Goal: Task Accomplishment & Management: Manage account settings

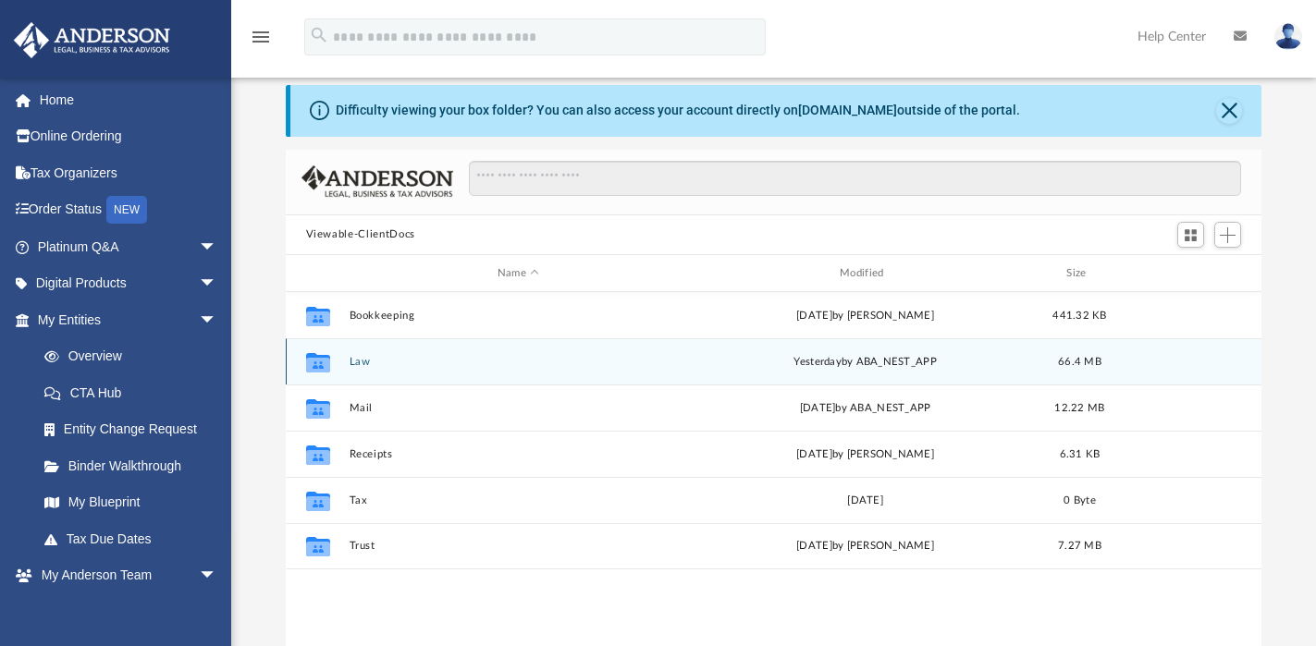
scroll to position [128, 0]
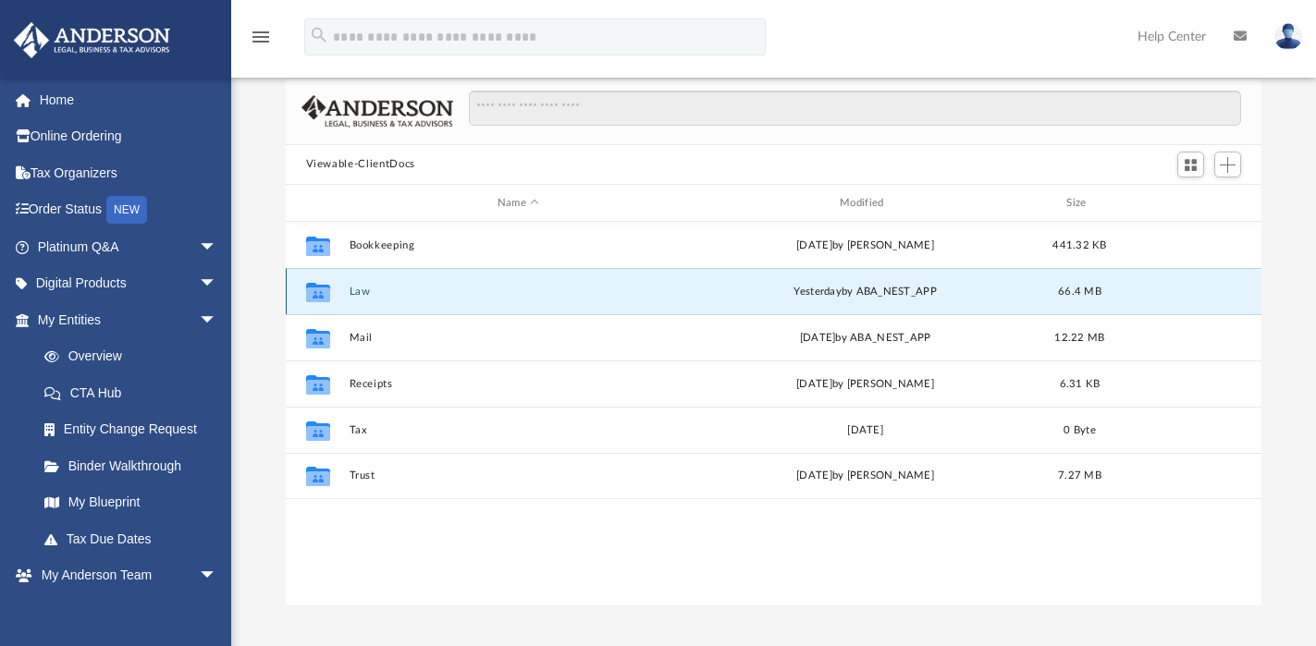
click at [365, 292] on button "Law" at bounding box center [518, 292] width 338 height 12
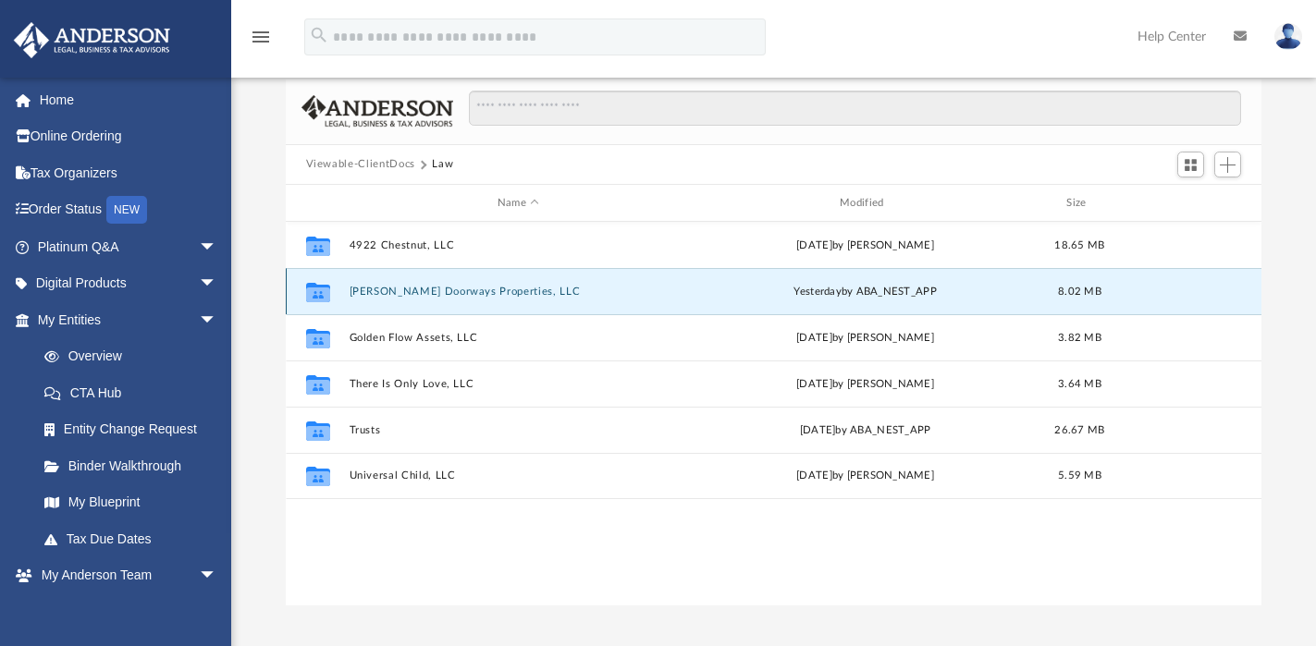
click at [394, 291] on button "Devine Doorways Properties, LLC" at bounding box center [518, 292] width 338 height 12
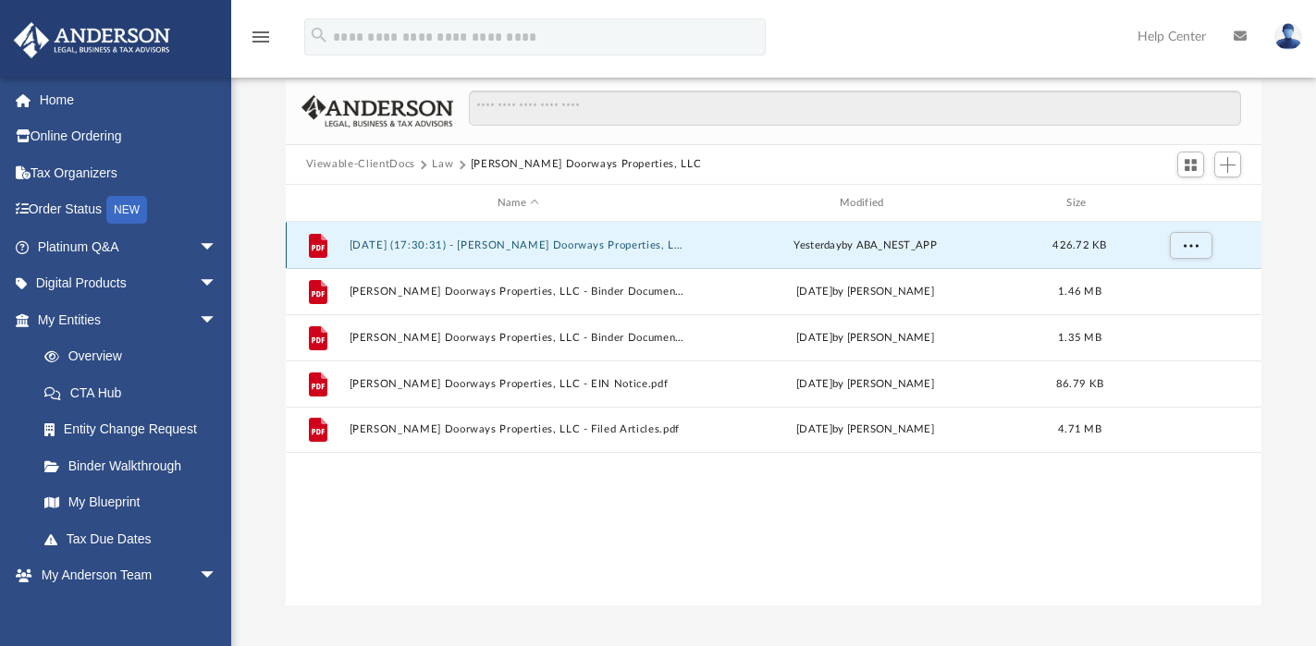
click at [402, 247] on button "2025.08.20 (17:30:31) - Devine Doorways Properties, LLC - EIN Letter from IRS.p…" at bounding box center [518, 245] width 338 height 12
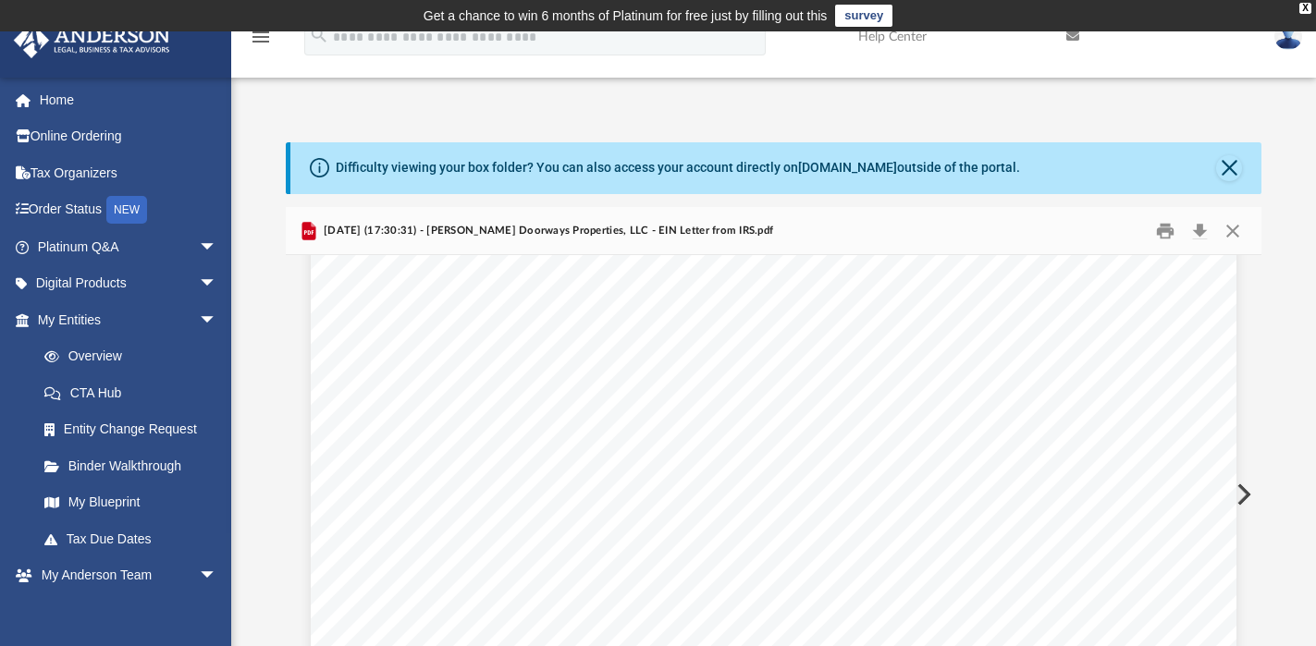
scroll to position [237, 0]
click at [1200, 233] on button "Download" at bounding box center [1198, 230] width 33 height 29
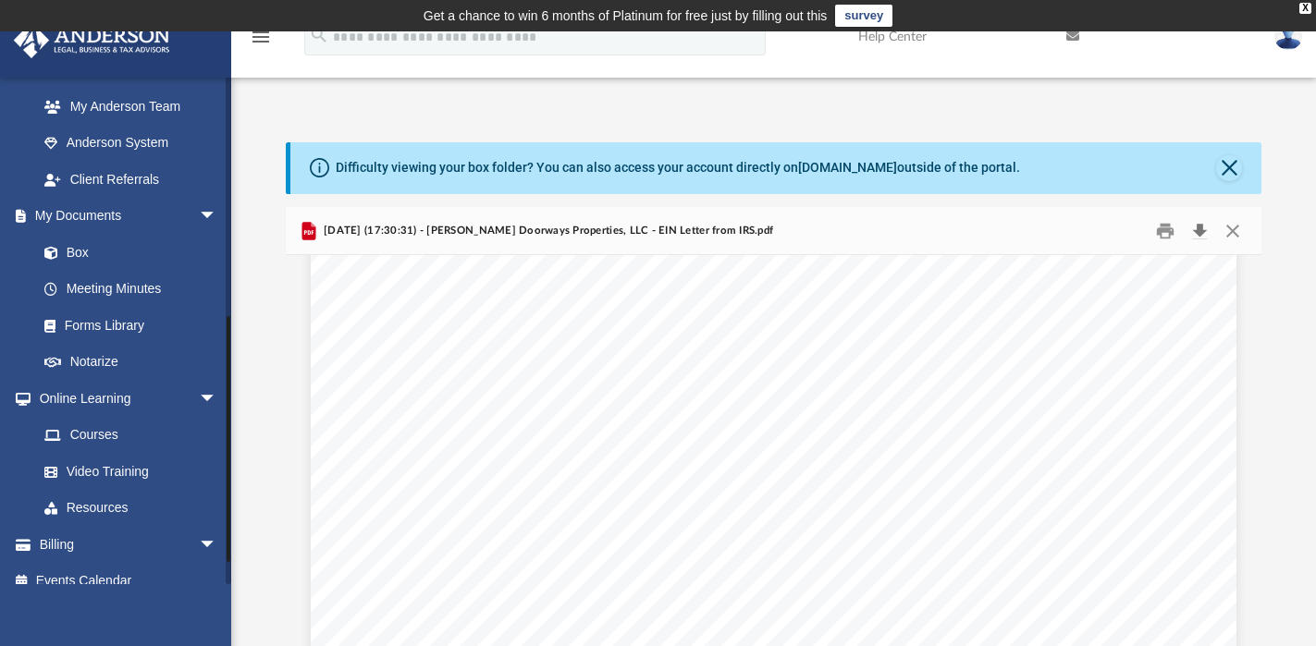
scroll to position [525, 0]
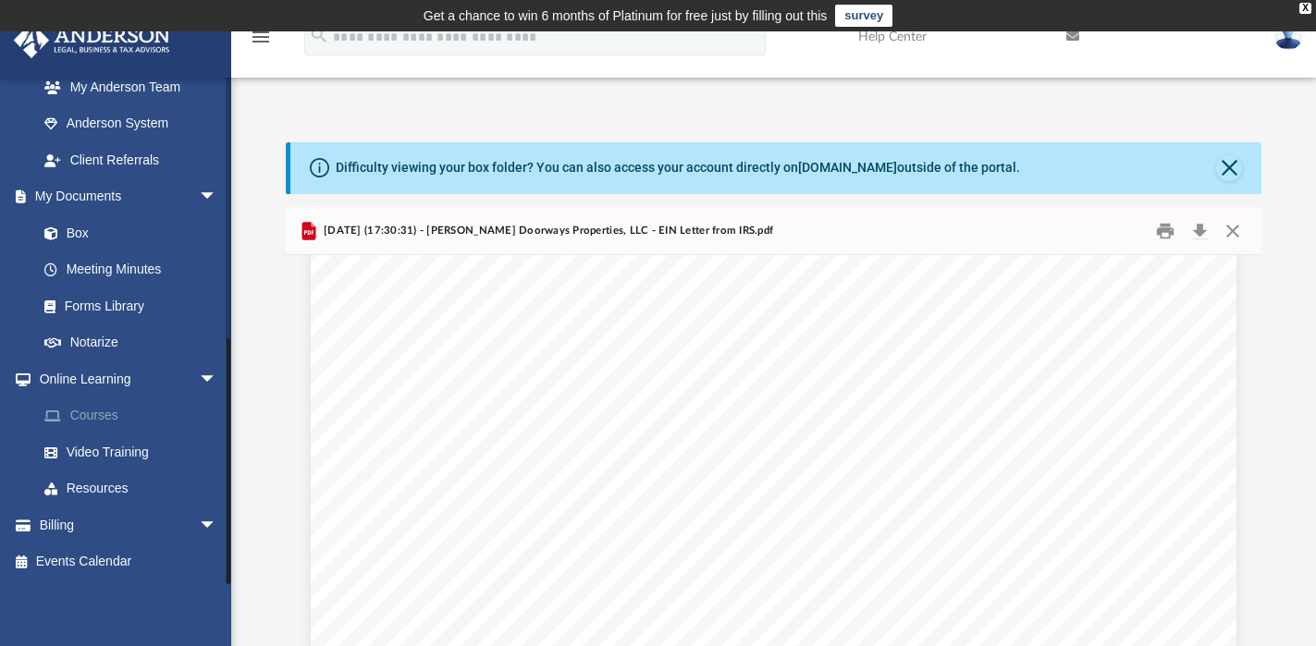
click at [97, 415] on link "Courses" at bounding box center [135, 416] width 219 height 37
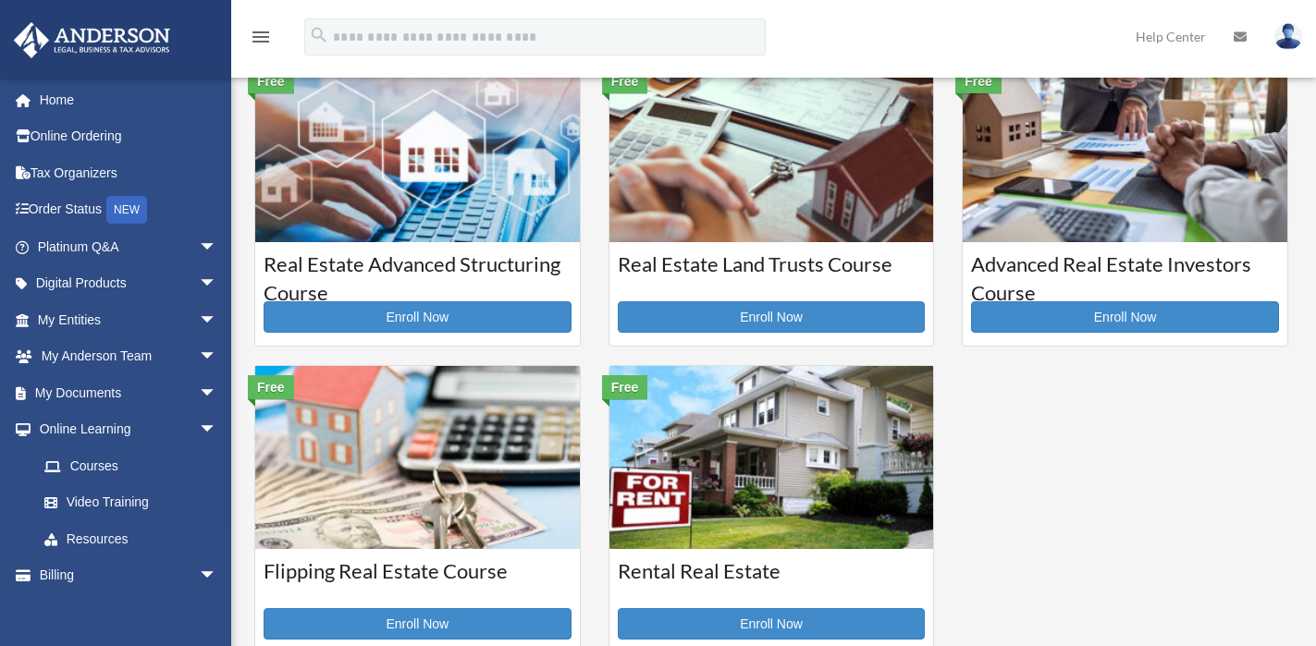
scroll to position [511, 0]
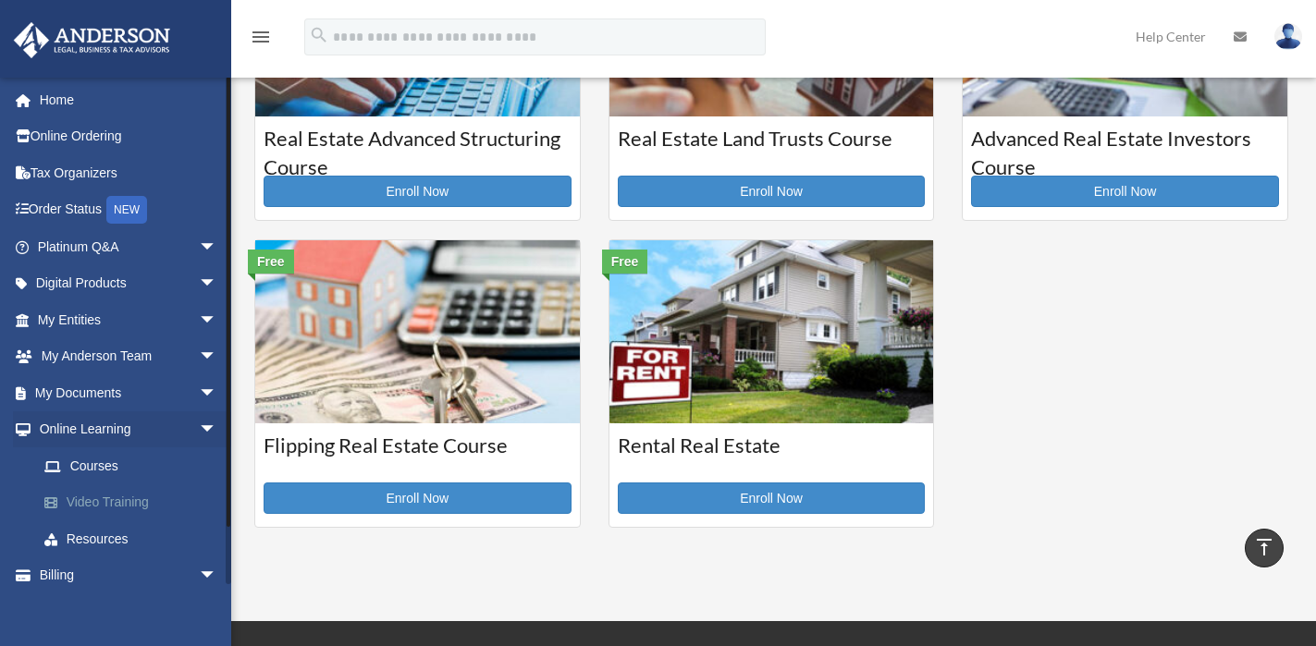
click at [88, 501] on link "Video Training" at bounding box center [135, 502] width 219 height 37
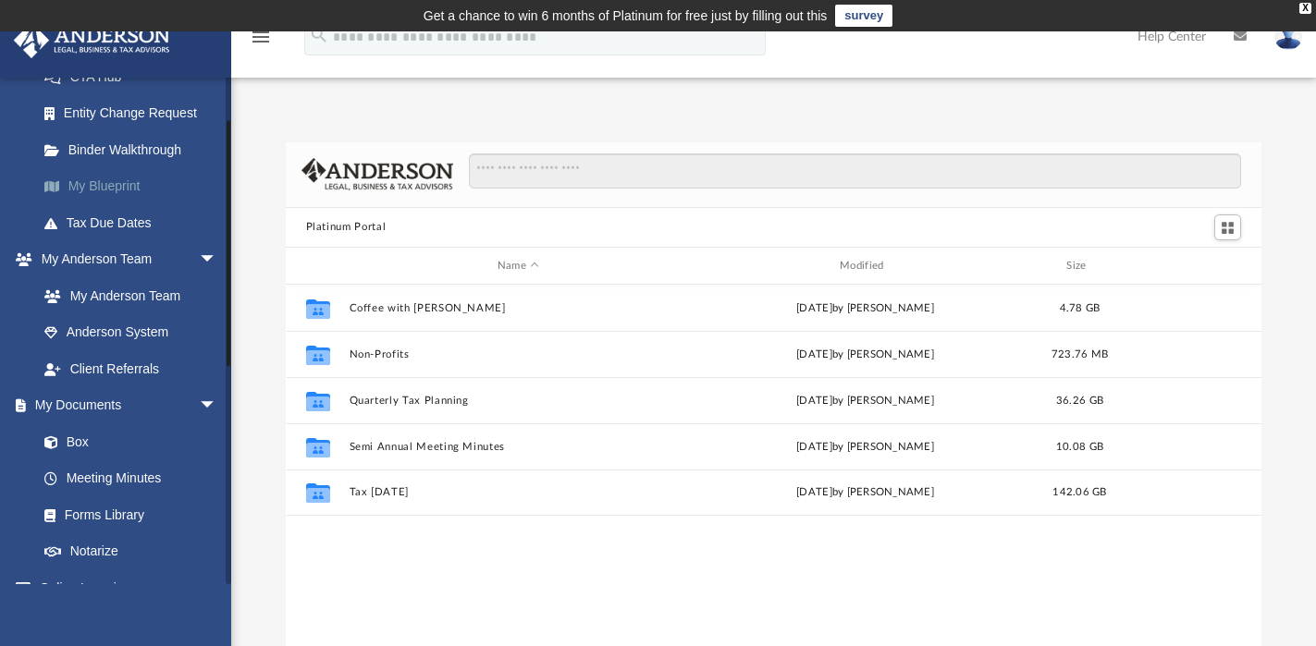
scroll to position [441, 0]
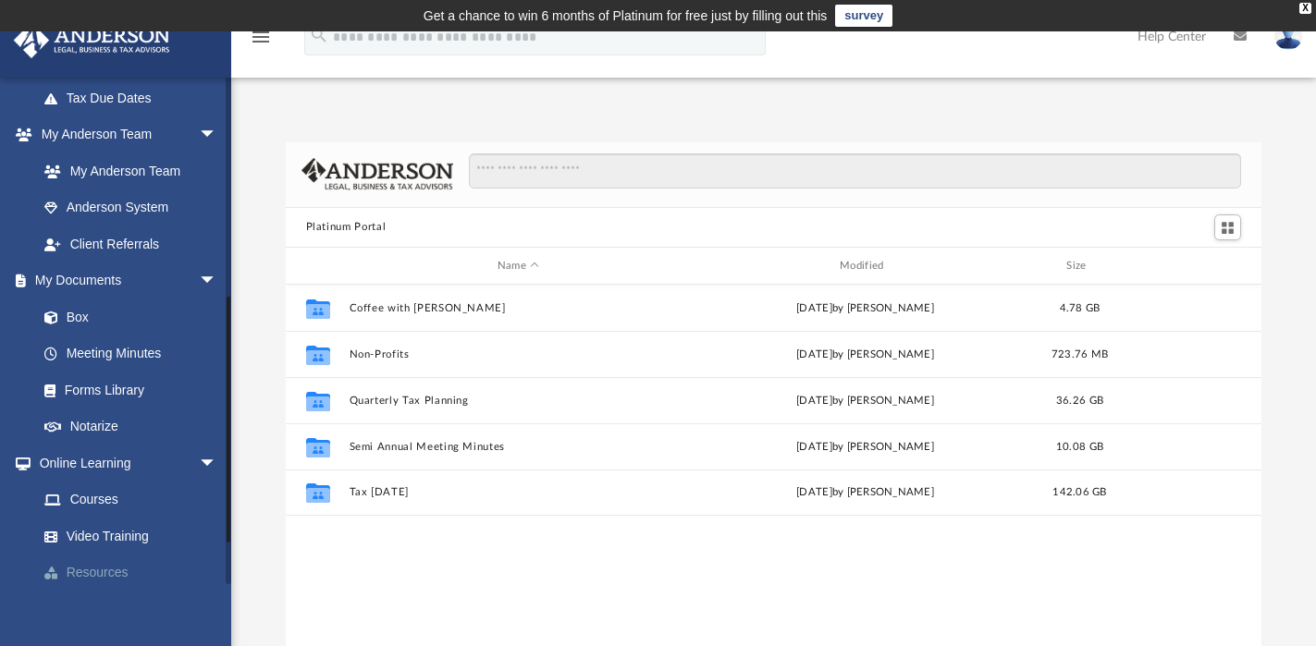
click at [103, 576] on link "Resources" at bounding box center [135, 573] width 219 height 37
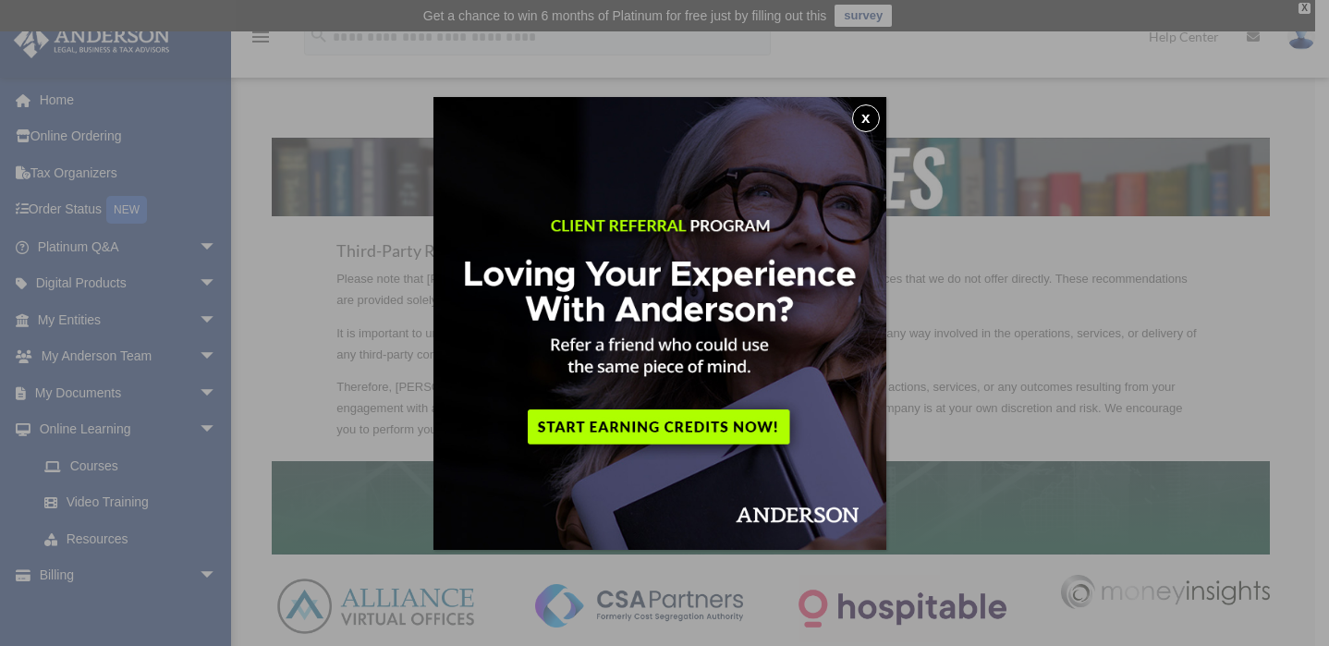
click at [862, 116] on button "x" at bounding box center [866, 118] width 28 height 28
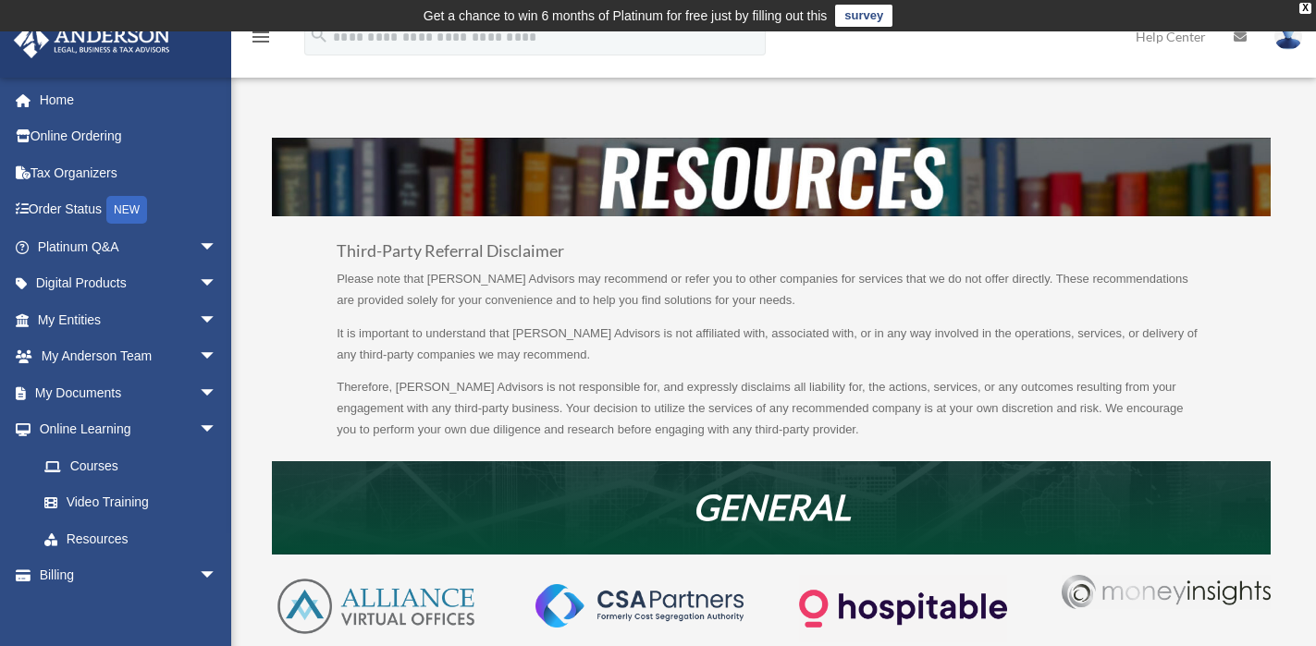
click at [1309, 15] on td "Get a chance to win 6 months of Platinum for free just by filling out this surv…" at bounding box center [658, 15] width 1316 height 31
click at [1305, 7] on div "X" at bounding box center [1305, 8] width 12 height 11
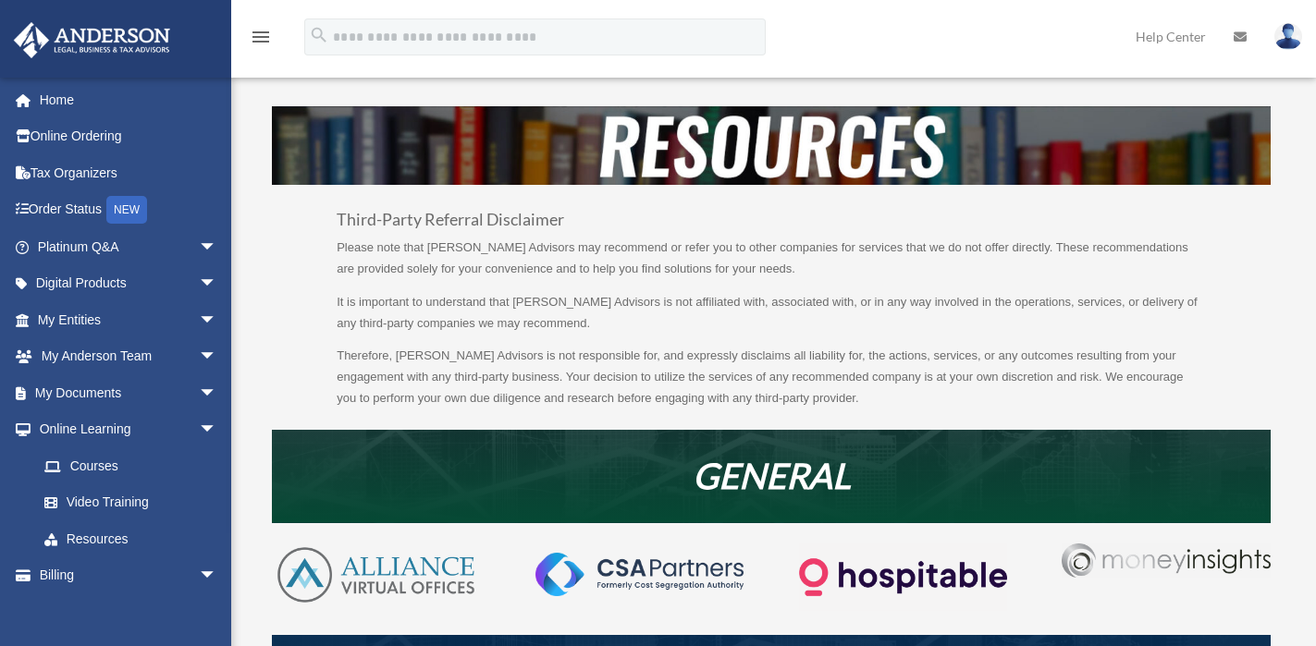
click at [1297, 39] on img at bounding box center [1288, 36] width 28 height 27
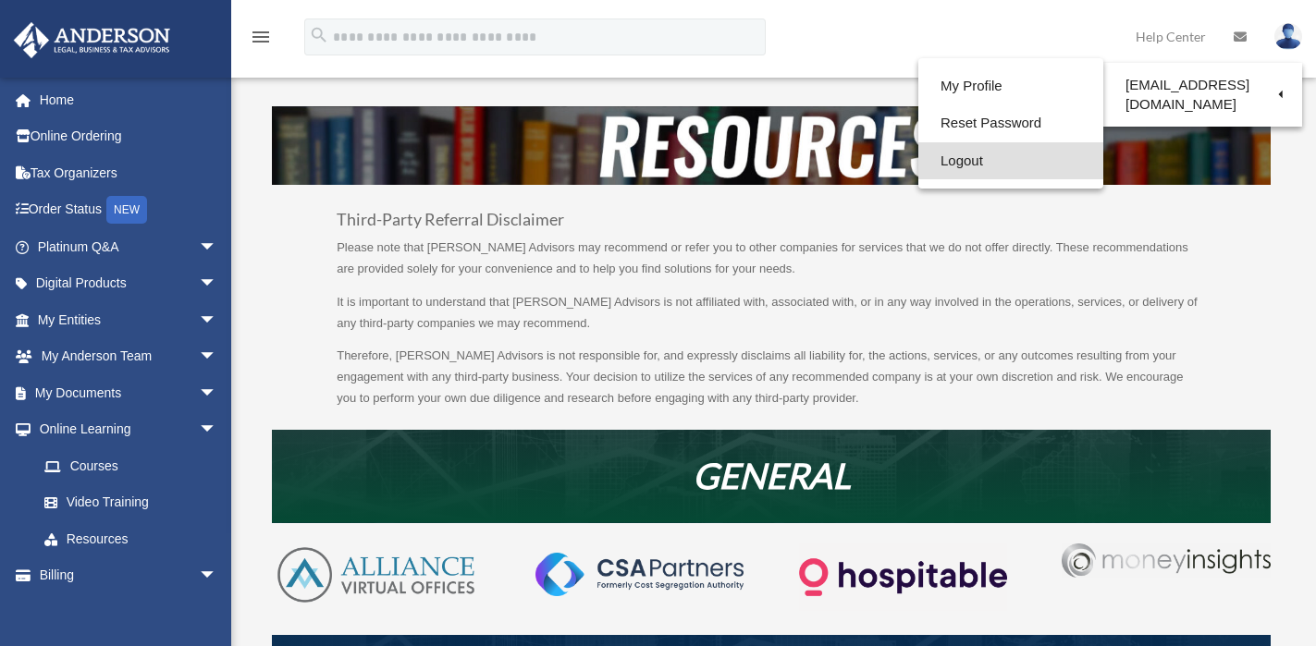
click at [968, 157] on link "Logout" at bounding box center [1010, 161] width 185 height 38
